Goal: Task Accomplishment & Management: Complete application form

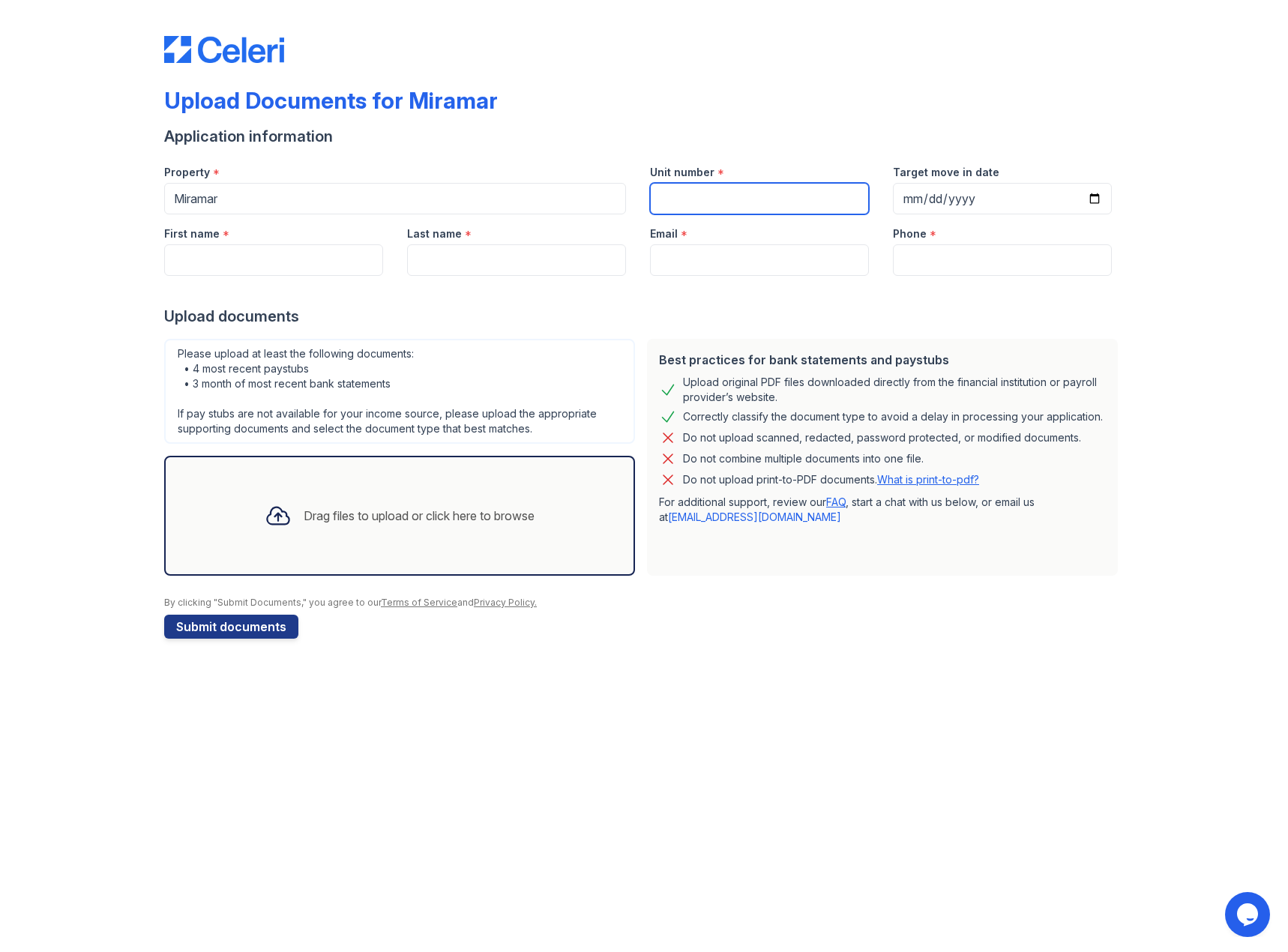
click at [700, 195] on input "Unit number" at bounding box center [759, 199] width 219 height 31
type input "910S"
click at [905, 193] on input "Target move in date" at bounding box center [1002, 199] width 219 height 31
click at [916, 194] on input "Target move in date" at bounding box center [1002, 199] width 219 height 31
click at [915, 199] on input "Target move in date" at bounding box center [1002, 199] width 219 height 31
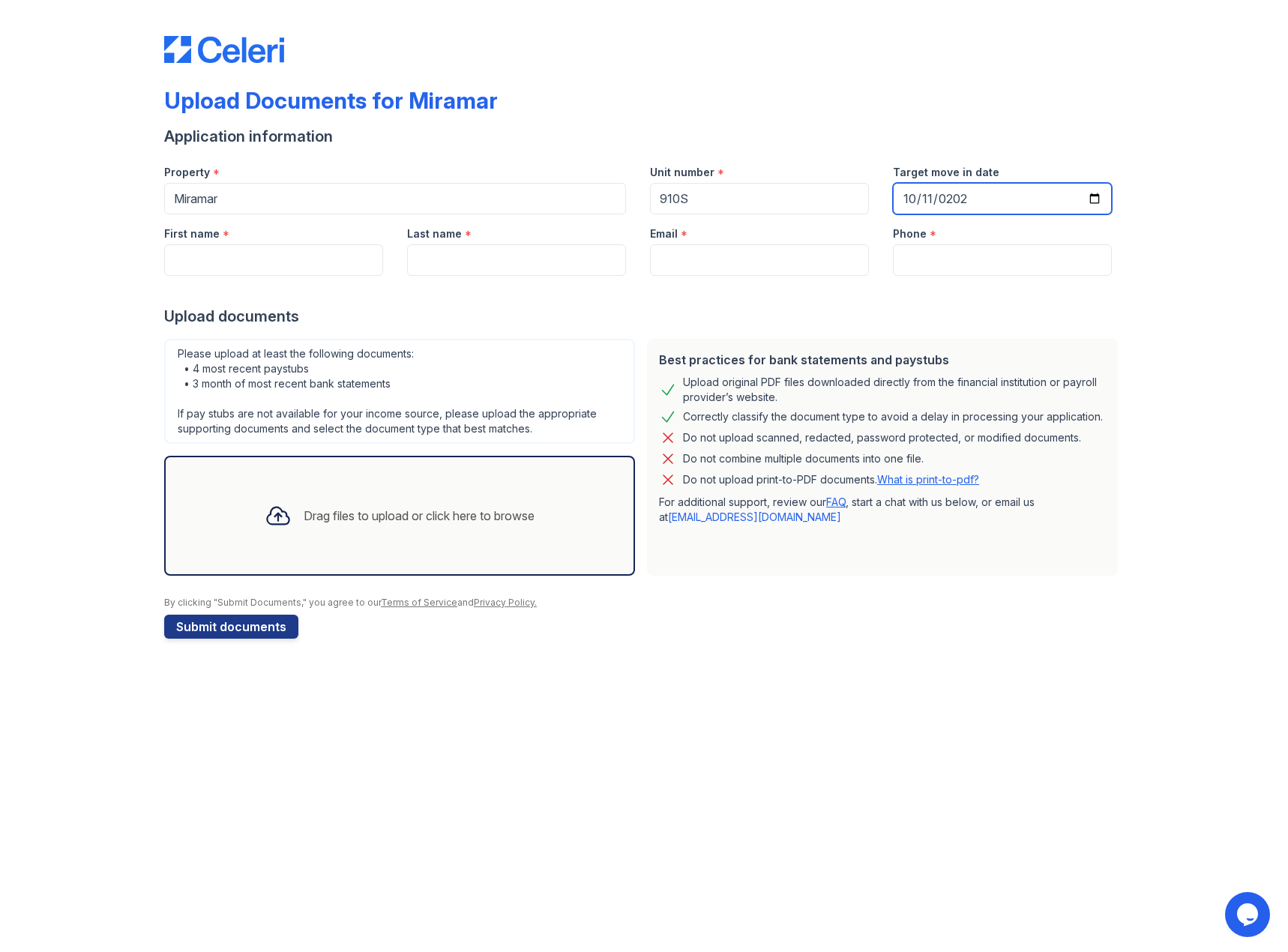
type input "[DATE]"
type input "[PERSON_NAME]"
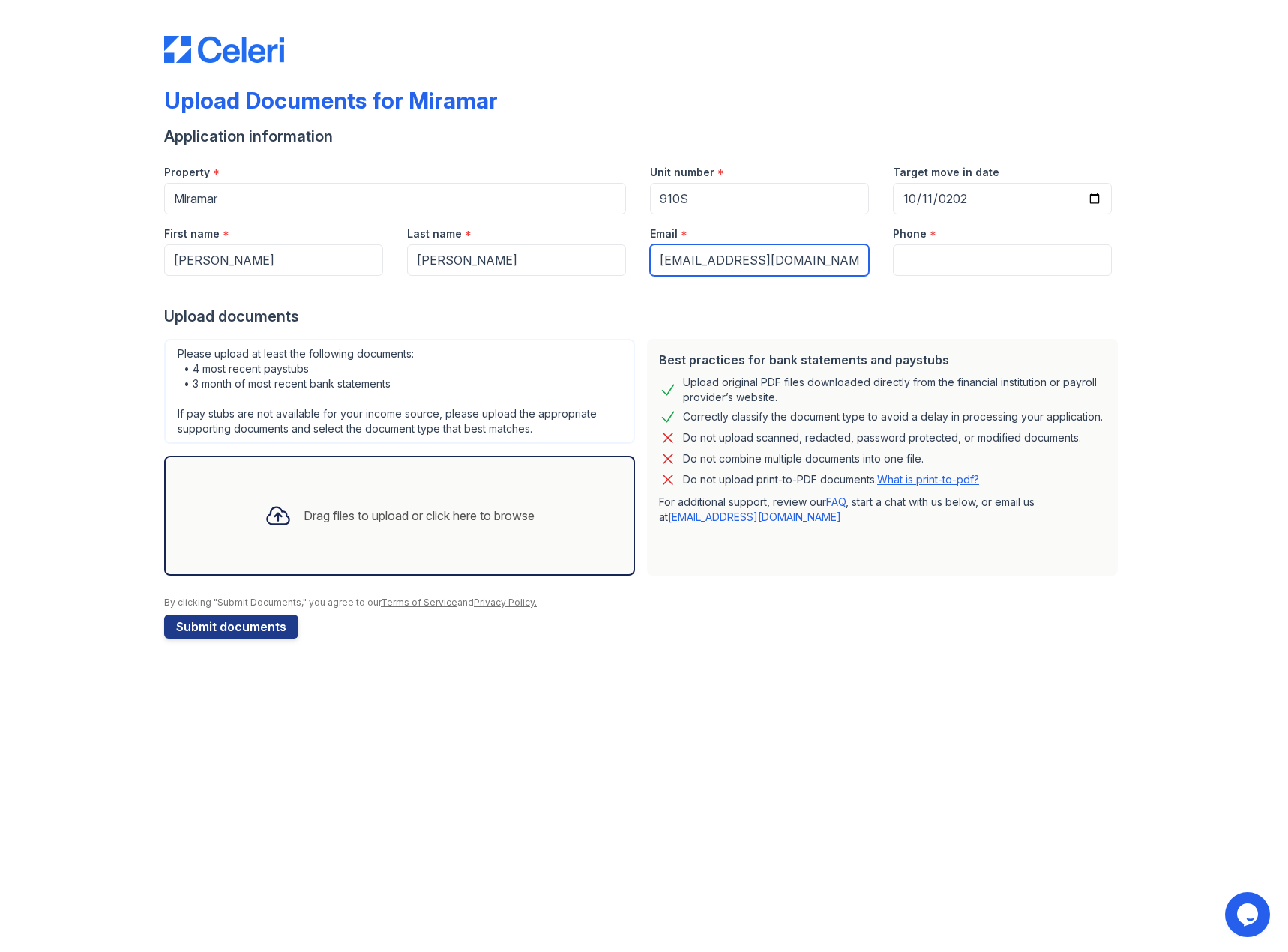
type input "[EMAIL_ADDRESS][DOMAIN_NAME]"
type input "9146091622"
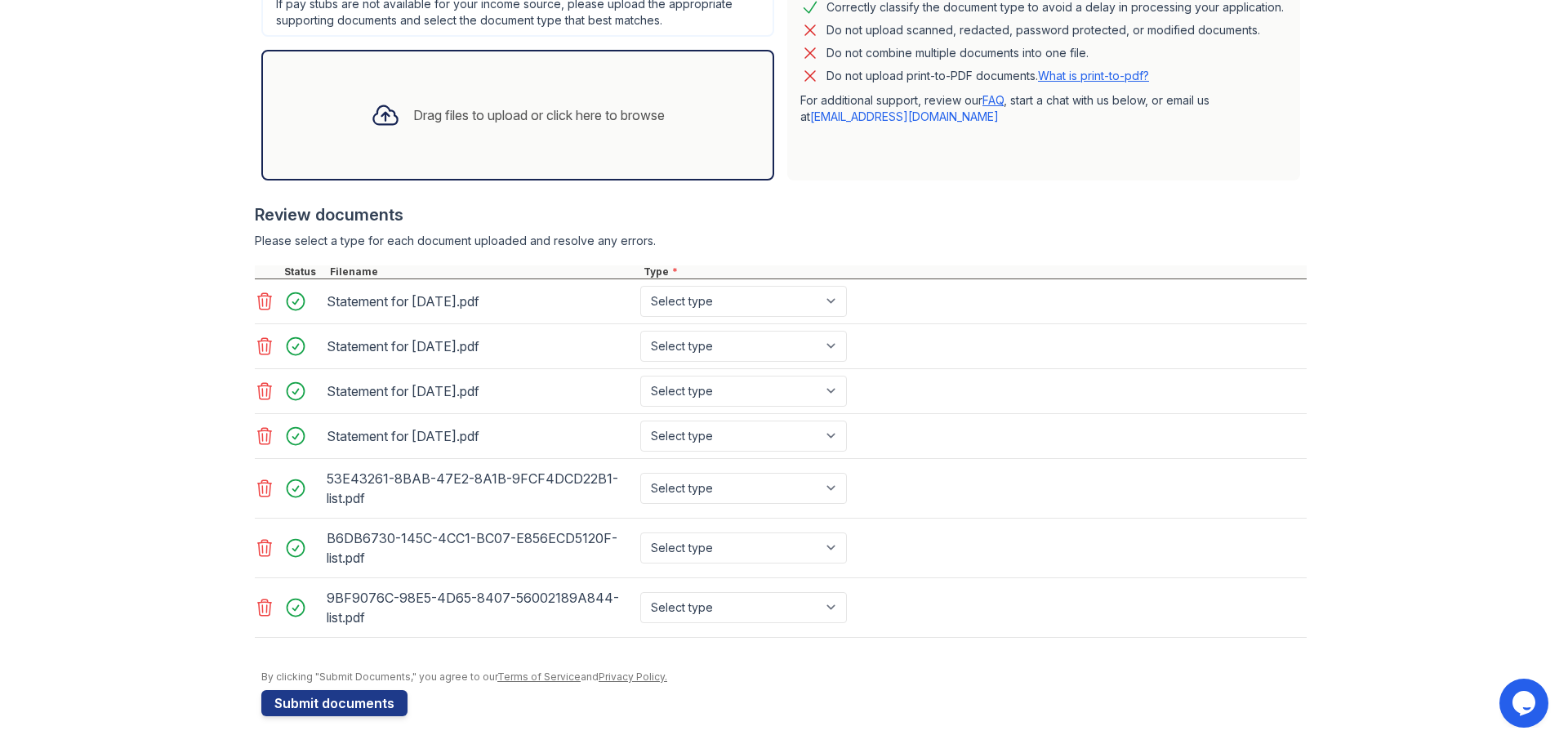
scroll to position [452, 0]
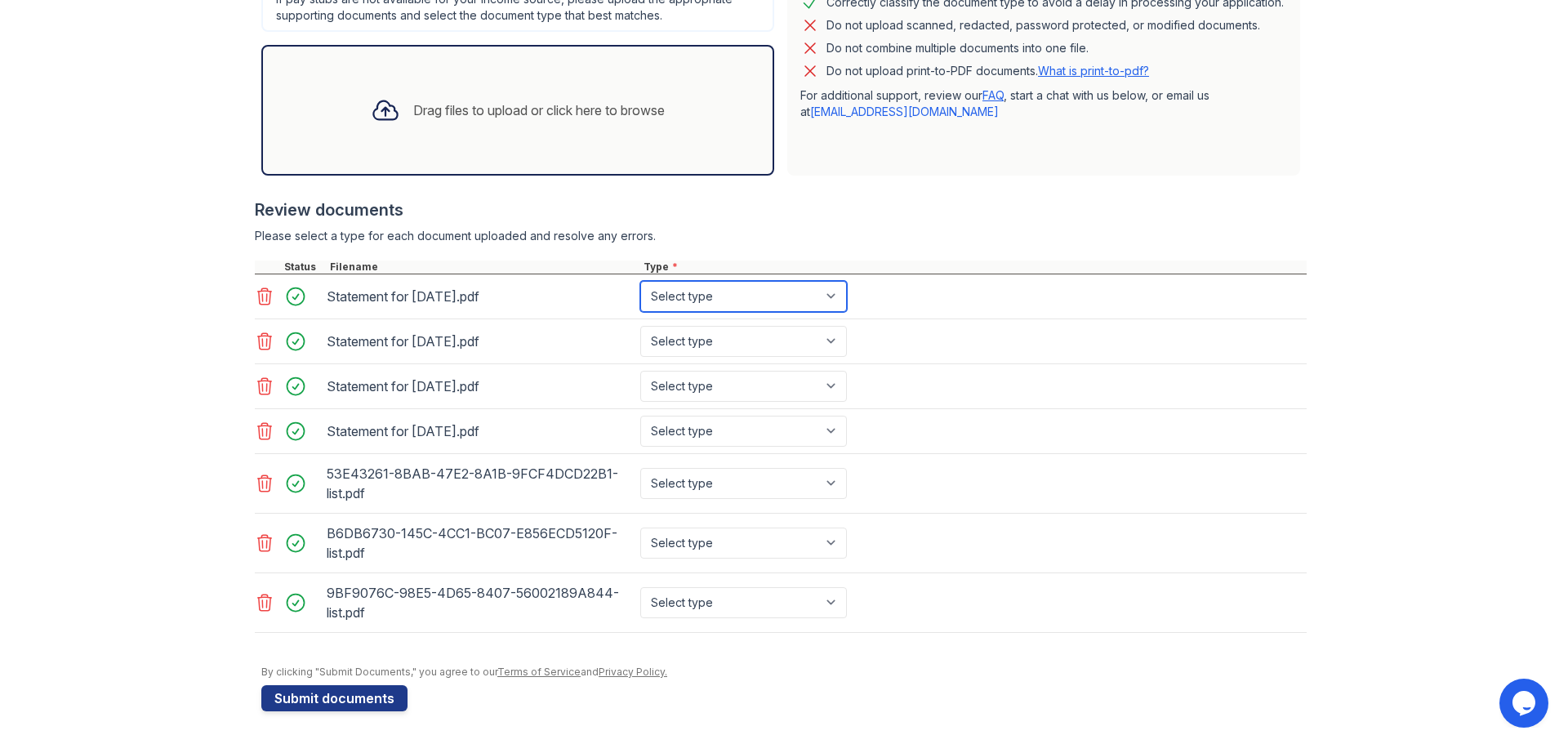
click at [835, 292] on select "Select type Paystub Bank Statement Offer Letter Tax Documents Benefit Award Let…" at bounding box center [743, 296] width 206 height 31
select select "paystub"
click at [640, 281] on select "Select type Paystub Bank Statement Offer Letter Tax Documents Benefit Award Let…" at bounding box center [743, 296] width 206 height 31
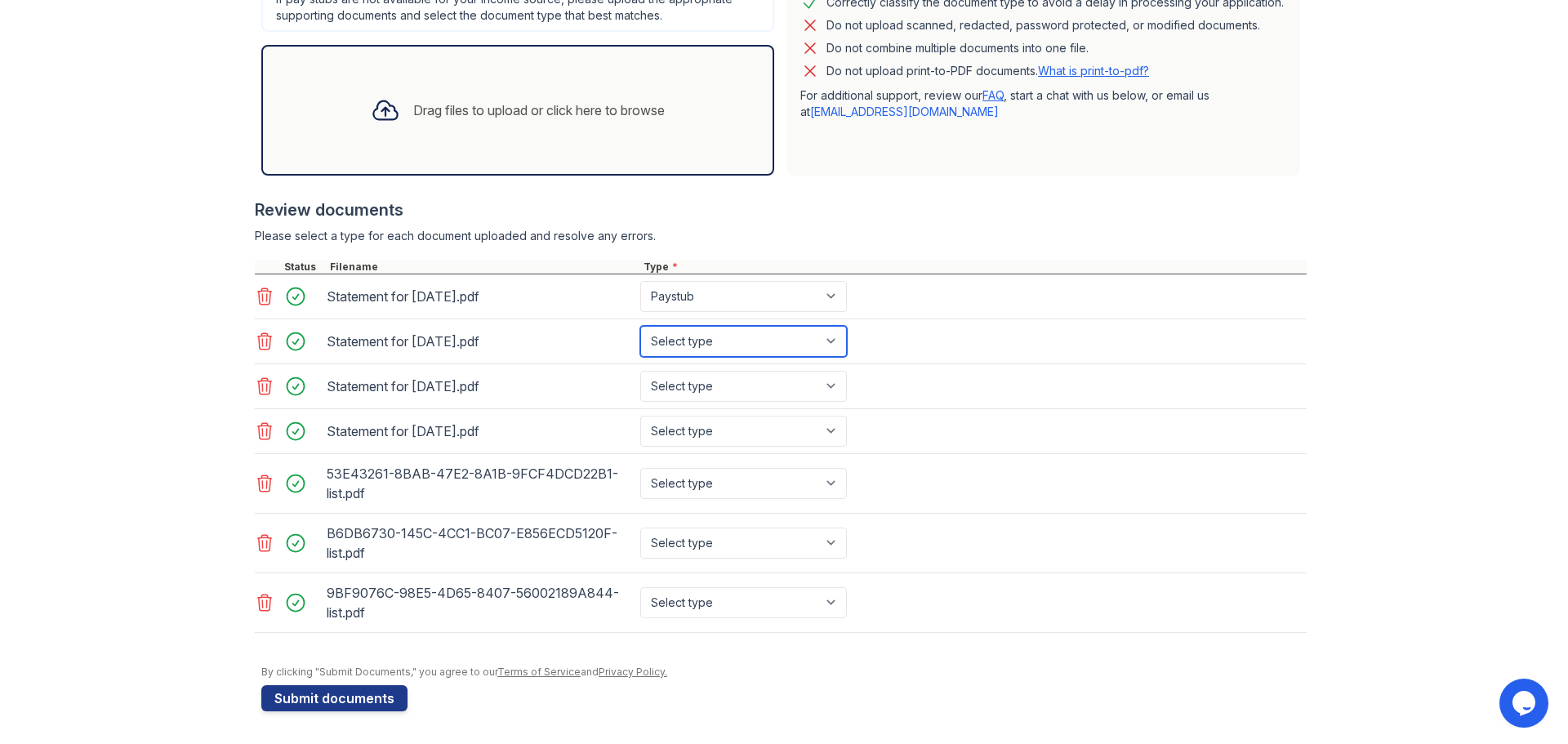
click at [801, 335] on select "Select type Paystub Bank Statement Offer Letter Tax Documents Benefit Award Let…" at bounding box center [743, 341] width 206 height 31
select select "paystub"
click at [640, 326] on select "Select type Paystub Bank Statement Offer Letter Tax Documents Benefit Award Let…" at bounding box center [743, 341] width 206 height 31
click at [794, 378] on select "Select type Paystub Bank Statement Offer Letter Tax Documents Benefit Award Let…" at bounding box center [743, 386] width 206 height 31
select select "paystub"
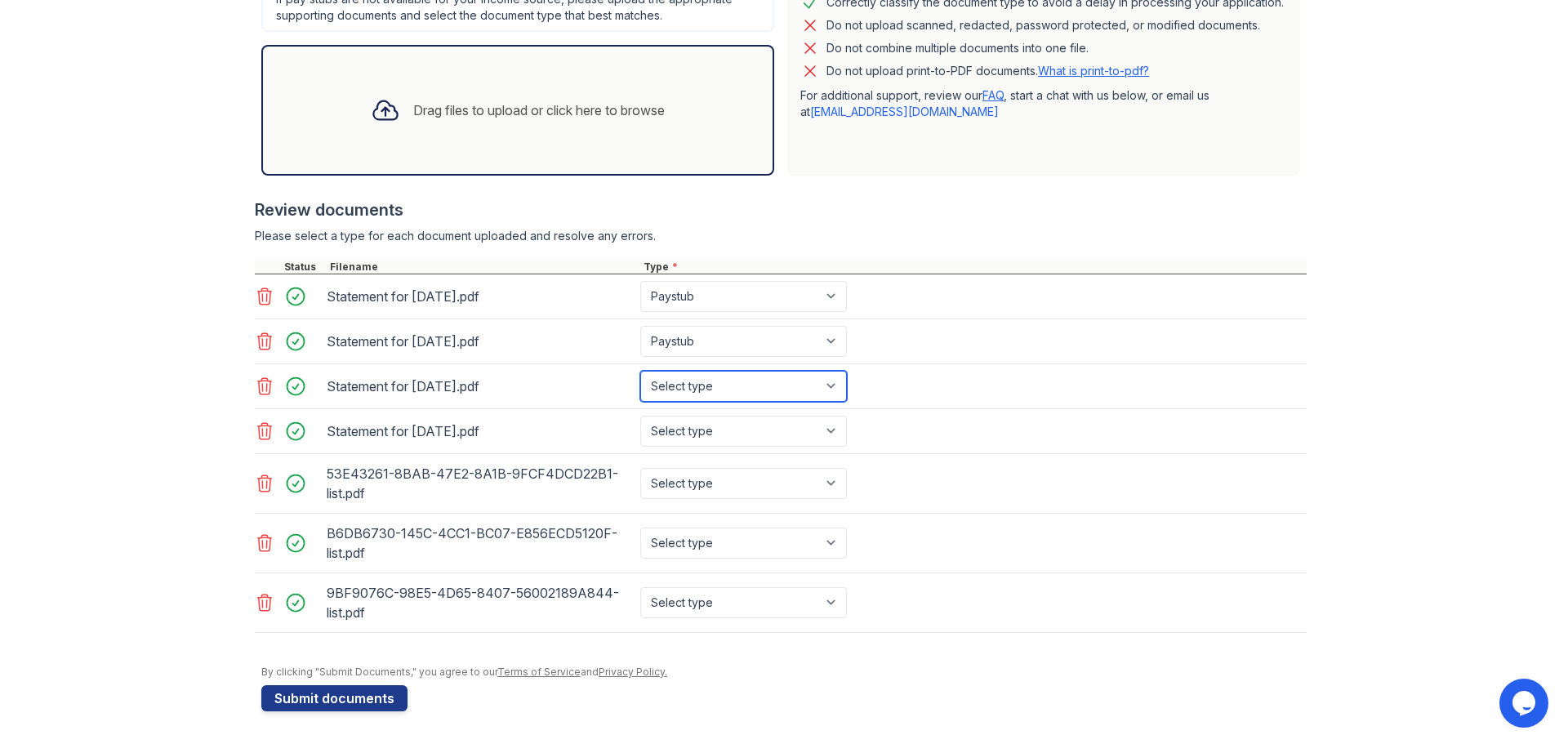
click at [640, 371] on select "Select type Paystub Bank Statement Offer Letter Tax Documents Benefit Award Let…" at bounding box center [743, 386] width 206 height 31
click at [790, 426] on select "Select type Paystub Bank Statement Offer Letter Tax Documents Benefit Award Let…" at bounding box center [743, 431] width 206 height 31
select select "paystub"
click at [640, 416] on select "Select type Paystub Bank Statement Offer Letter Tax Documents Benefit Award Let…" at bounding box center [743, 431] width 206 height 31
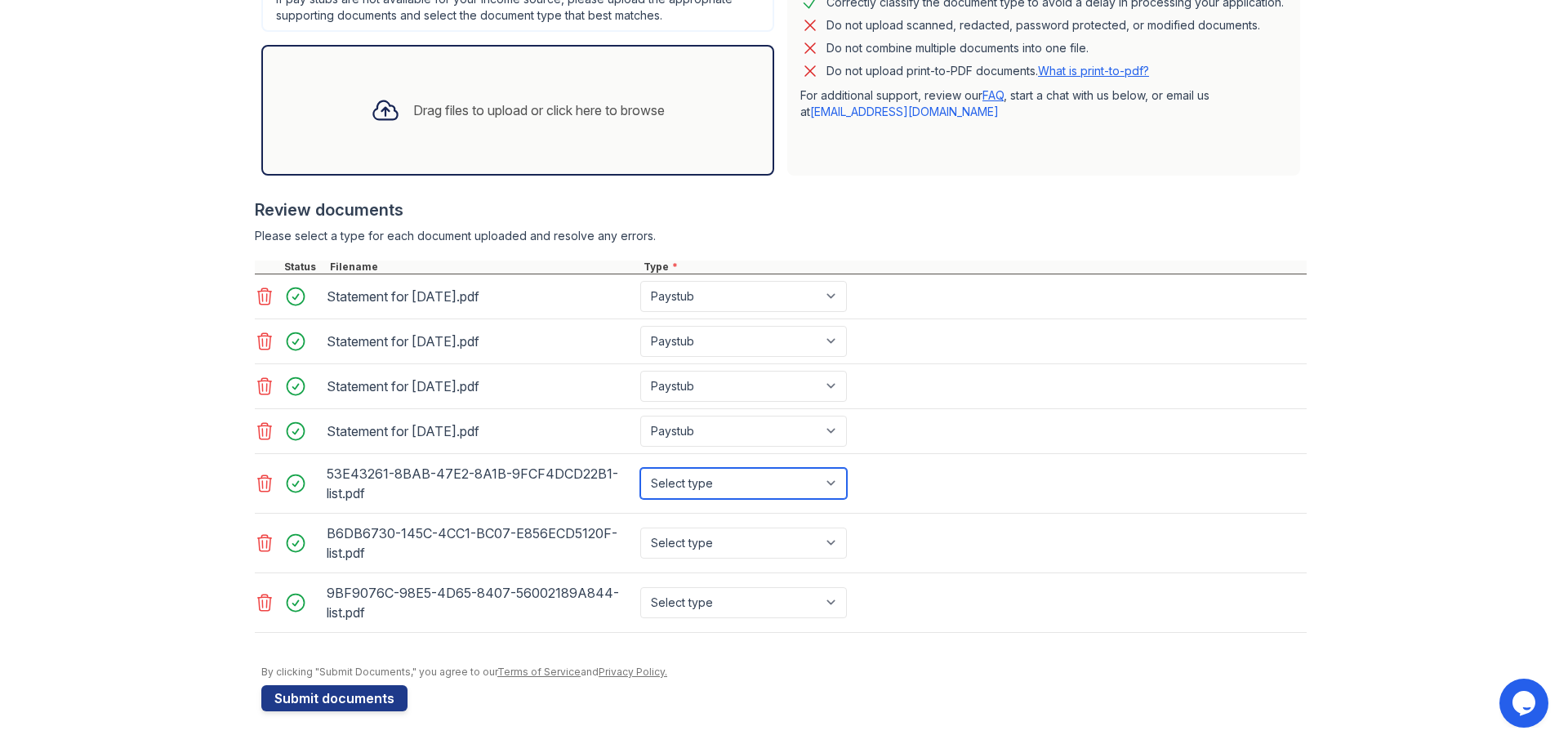
click at [800, 488] on select "Select type Paystub Bank Statement Offer Letter Tax Documents Benefit Award Let…" at bounding box center [743, 483] width 206 height 31
select select "bank_statement"
click at [640, 468] on select "Select type Paystub Bank Statement Offer Letter Tax Documents Benefit Award Let…" at bounding box center [743, 483] width 206 height 31
click at [734, 547] on select "Select type Paystub Bank Statement Offer Letter Tax Documents Benefit Award Let…" at bounding box center [743, 543] width 206 height 31
select select "bank_statement"
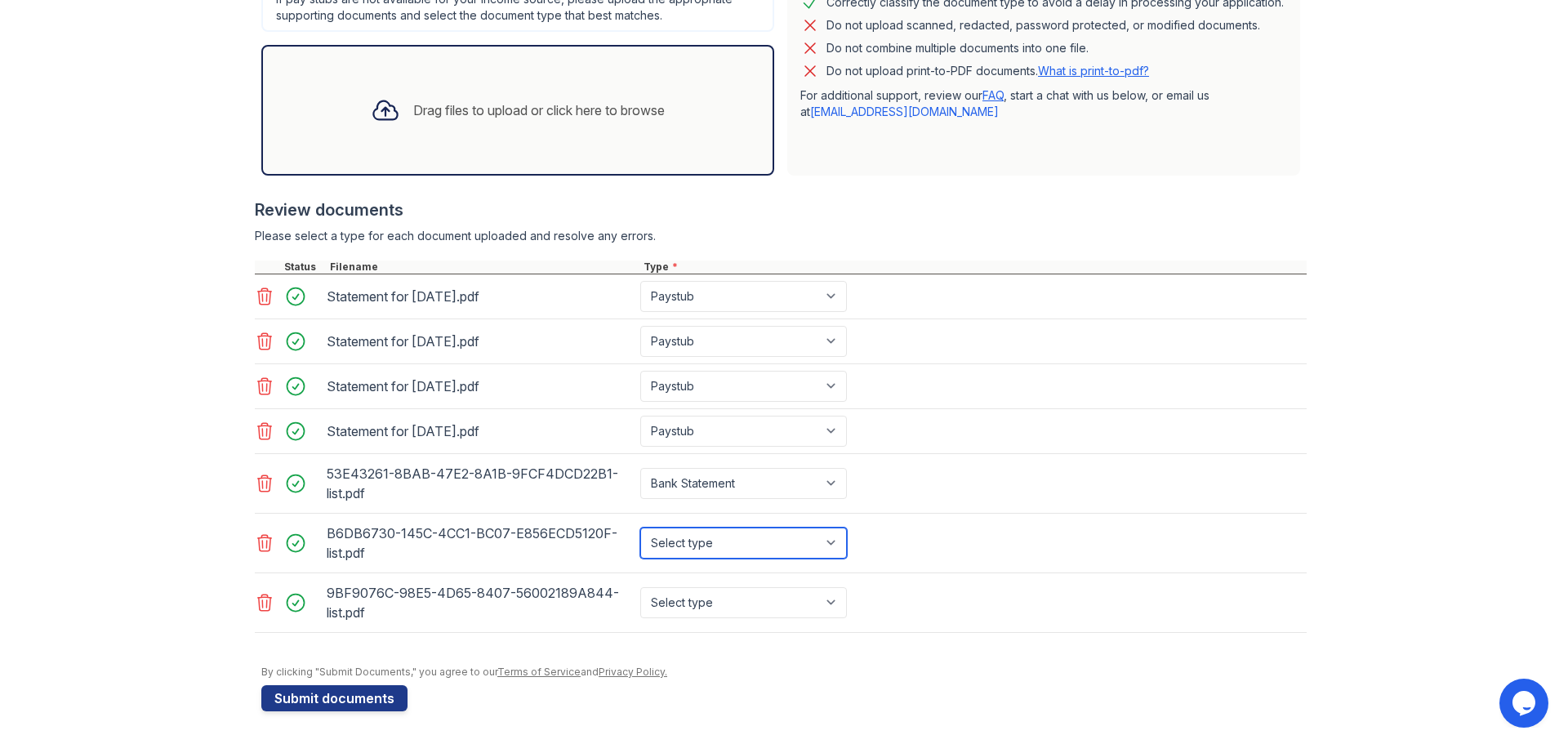
click at [640, 527] on select "Select type Paystub Bank Statement Offer Letter Tax Documents Benefit Award Let…" at bounding box center [743, 543] width 206 height 31
drag, startPoint x: 729, startPoint y: 595, endPoint x: 733, endPoint y: 616, distance: 21.4
click at [729, 595] on select "Select type Paystub Bank Statement Offer Letter Tax Documents Benefit Award Let…" at bounding box center [743, 603] width 206 height 31
select select "bank_statement"
click at [640, 588] on select "Select type Paystub Bank Statement Offer Letter Tax Documents Benefit Award Let…" at bounding box center [743, 603] width 206 height 31
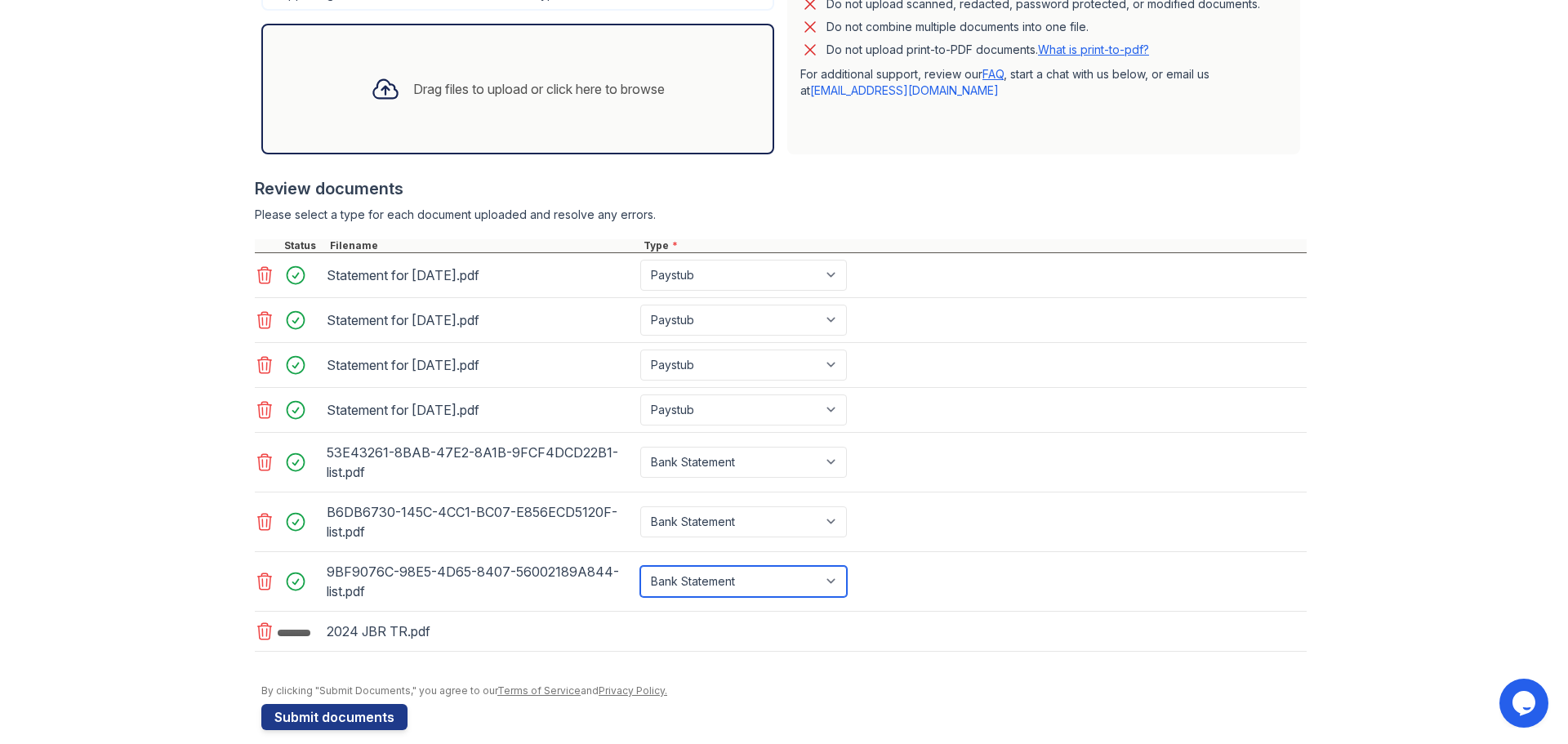
scroll to position [492, 0]
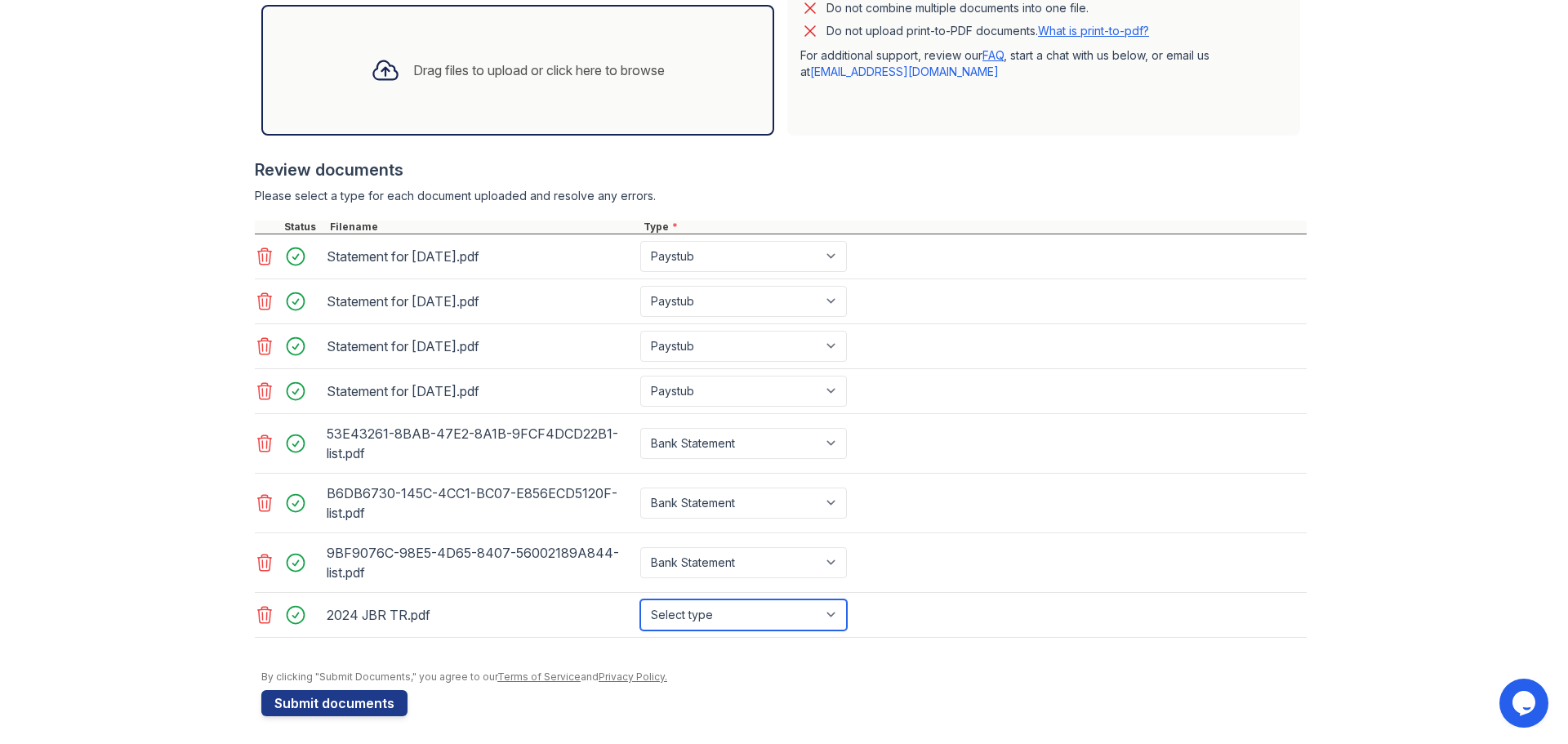
click at [824, 613] on select "Select type Paystub Bank Statement Offer Letter Tax Documents Benefit Award Let…" at bounding box center [743, 615] width 206 height 31
select select "tax_documents"
click at [640, 600] on select "Select type Paystub Bank Statement Offer Letter Tax Documents Benefit Award Let…" at bounding box center [743, 615] width 206 height 31
click at [742, 664] on div at bounding box center [784, 662] width 1045 height 16
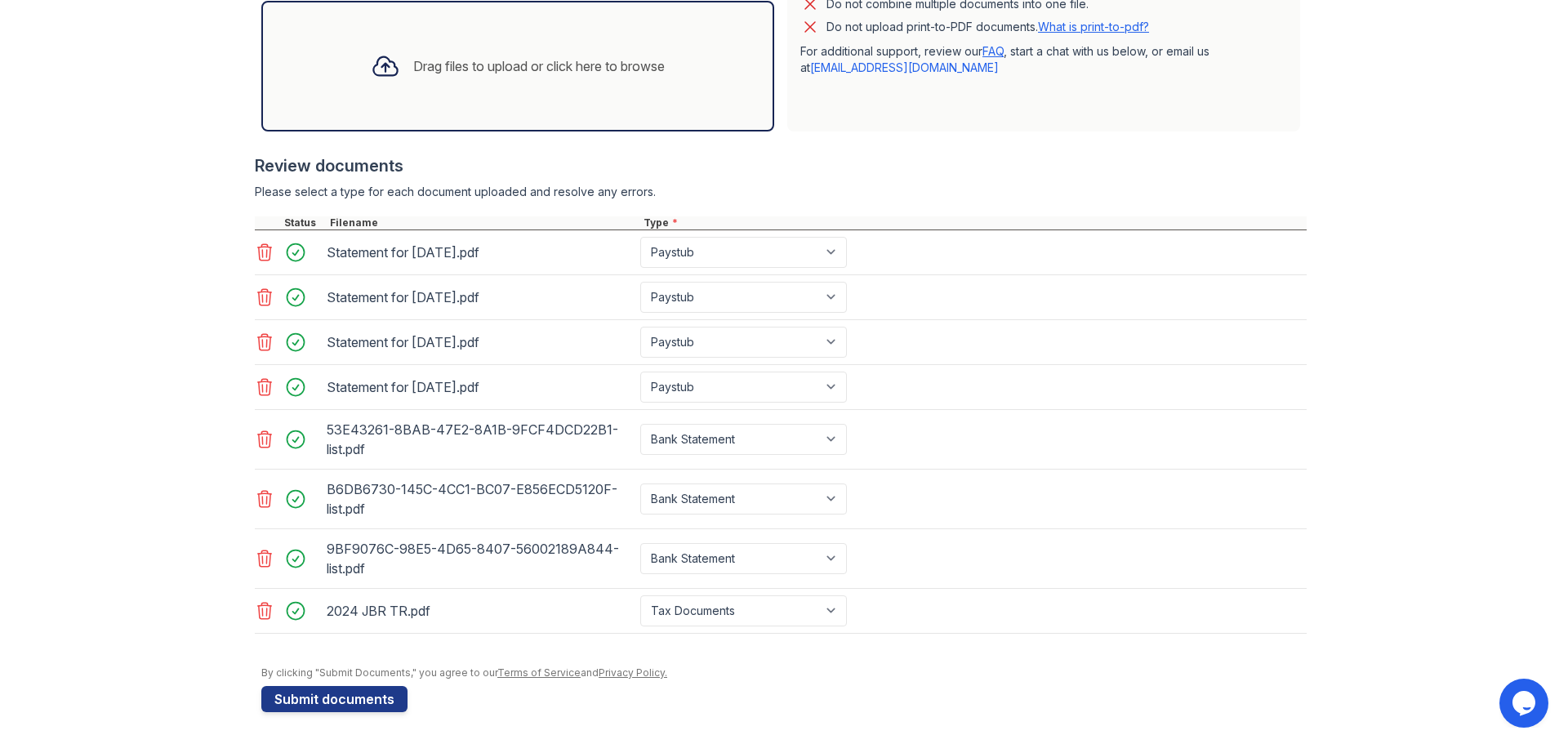
scroll to position [497, 0]
click at [346, 694] on button "Submit documents" at bounding box center [334, 698] width 146 height 26
